Goal: Navigation & Orientation: Understand site structure

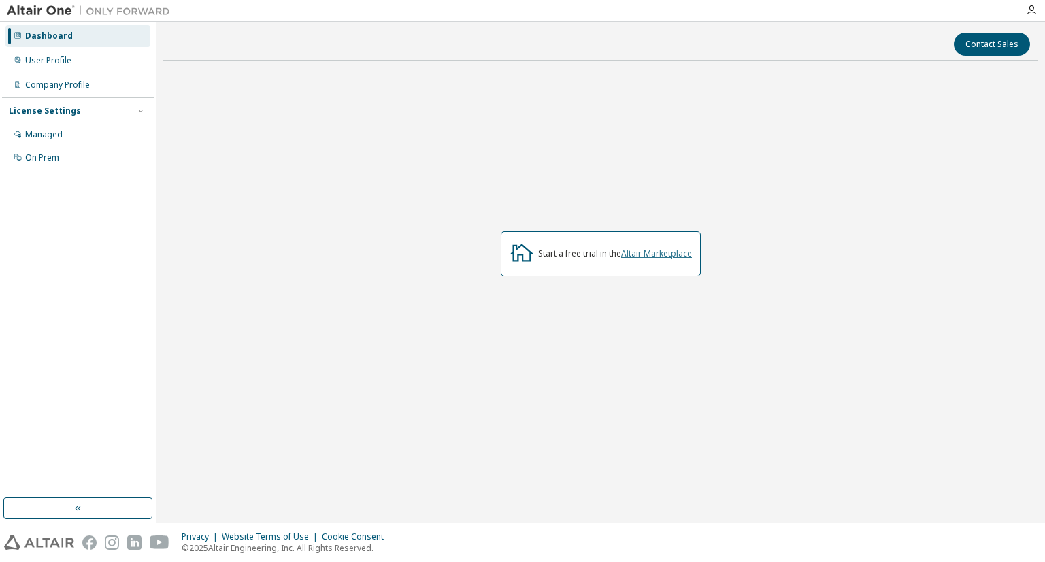
click at [669, 256] on link "Altair Marketplace" at bounding box center [656, 254] width 71 height 12
click at [80, 65] on div "User Profile" at bounding box center [77, 61] width 145 height 22
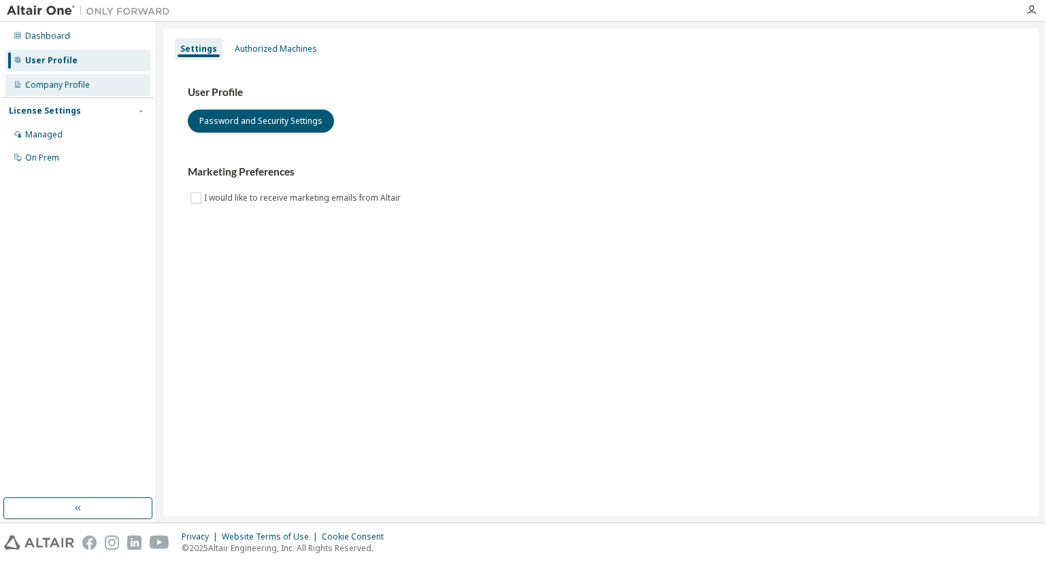
click at [95, 85] on div "Company Profile" at bounding box center [77, 85] width 145 height 22
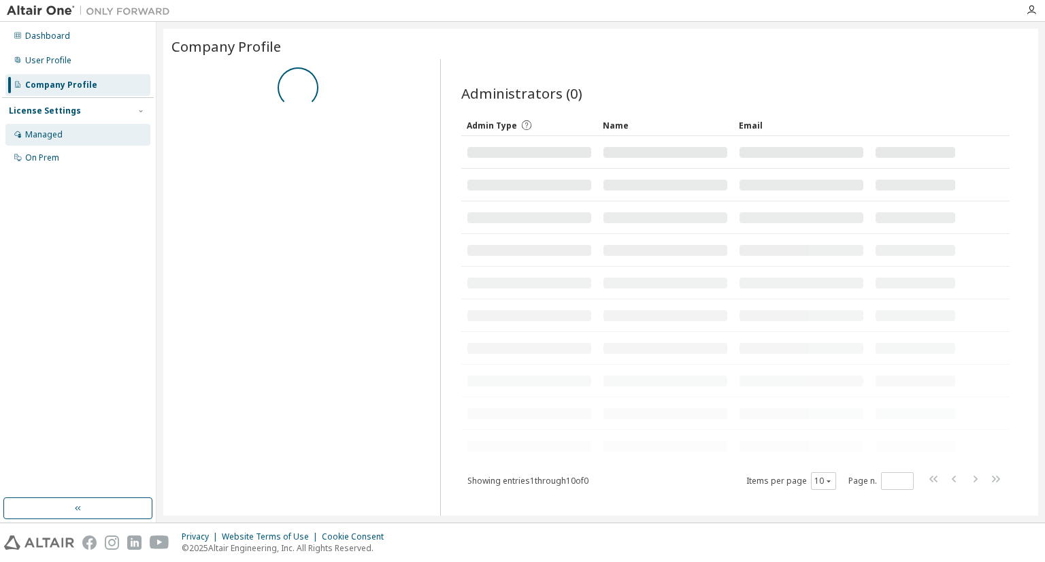
click at [88, 140] on div "Managed" at bounding box center [77, 135] width 145 height 22
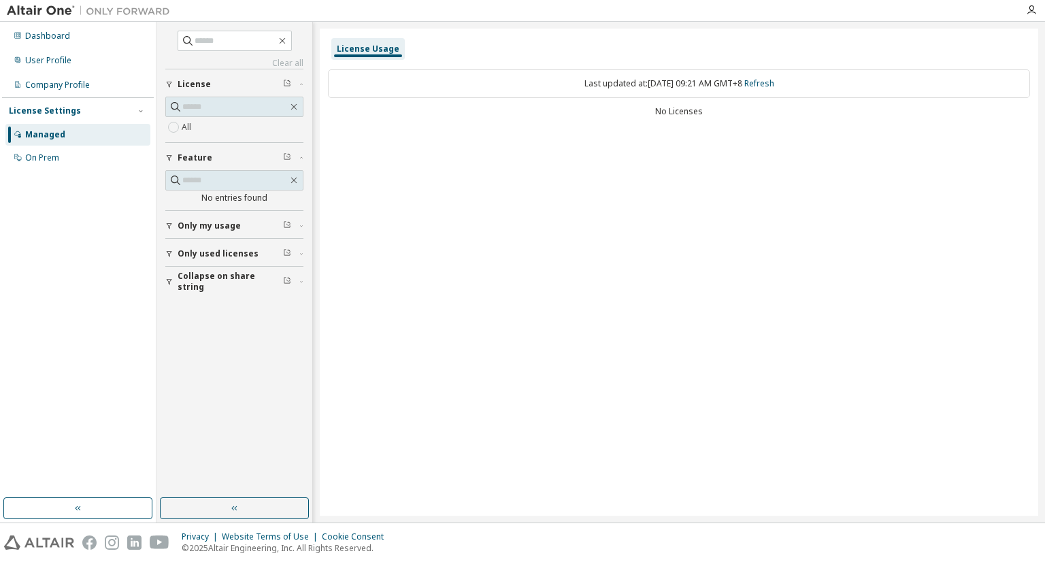
click at [225, 94] on button "License" at bounding box center [234, 84] width 138 height 30
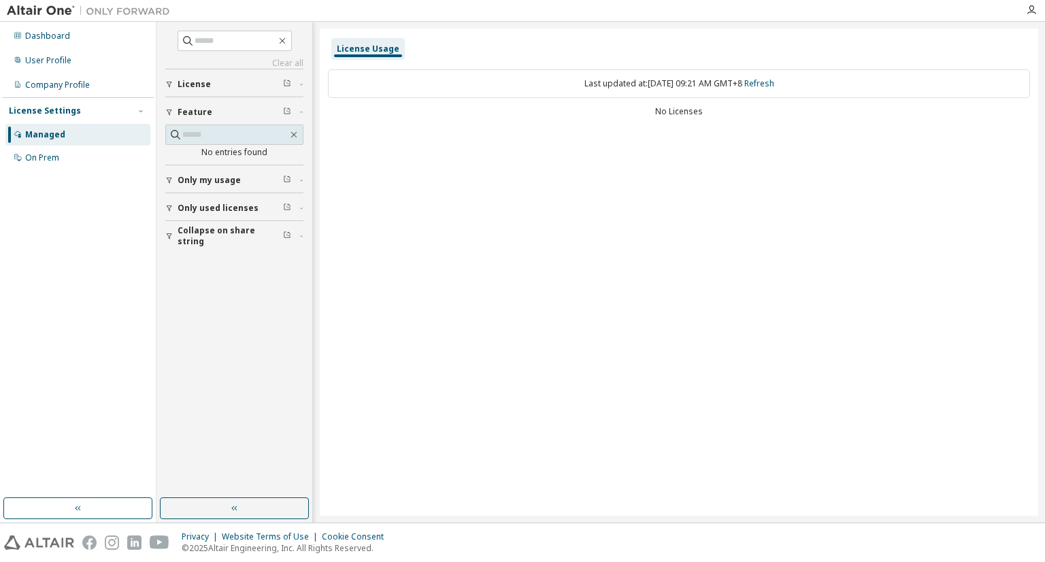
click at [195, 80] on span "License" at bounding box center [194, 84] width 33 height 11
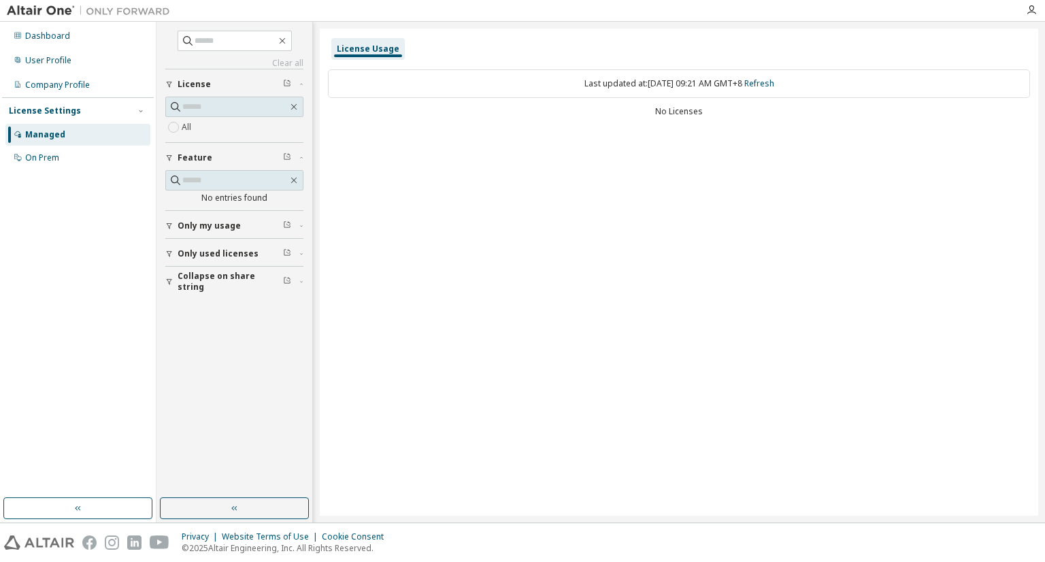
click at [288, 80] on icon "button" at bounding box center [287, 83] width 8 height 8
click at [360, 137] on div "License Usage Last updated at: Wed 2025-10-01 09:21 AM GMT+8 Refresh No Licenses" at bounding box center [679, 272] width 718 height 487
click at [92, 153] on div "On Prem" at bounding box center [77, 158] width 145 height 22
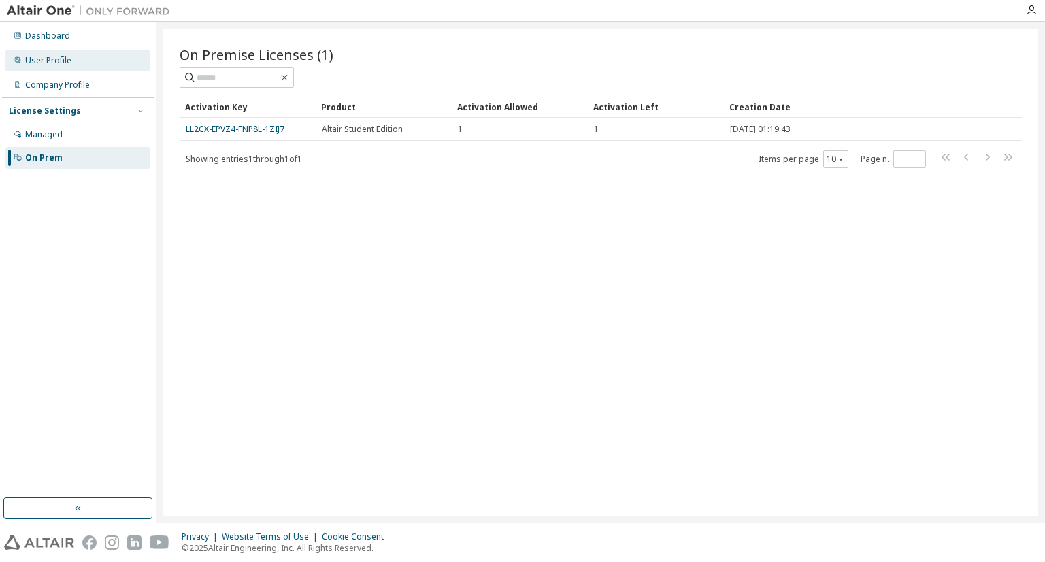
click at [82, 63] on div "User Profile" at bounding box center [77, 61] width 145 height 22
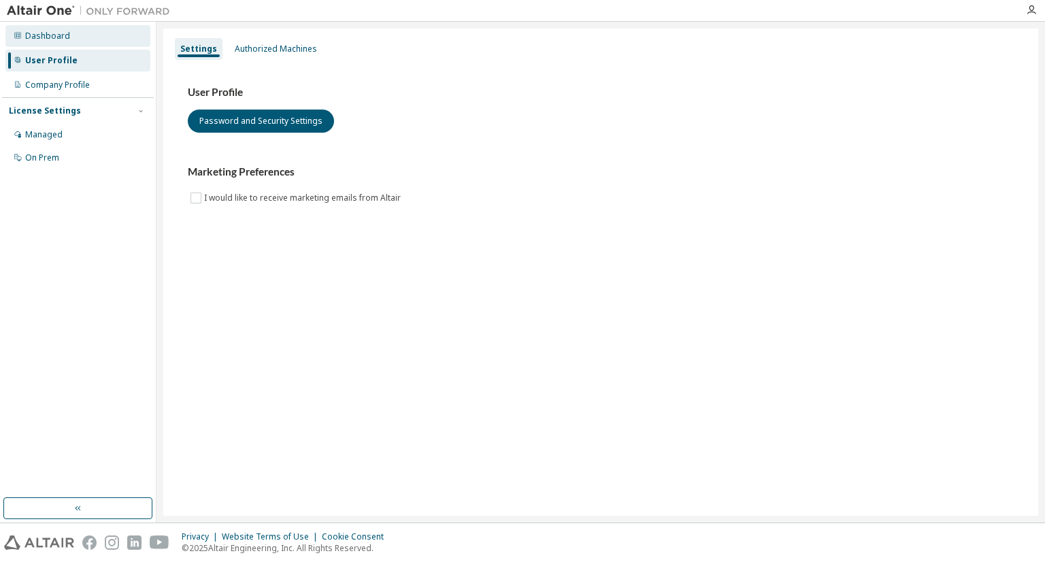
click at [94, 41] on div "Dashboard" at bounding box center [77, 36] width 145 height 22
